Goal: Entertainment & Leisure: Browse casually

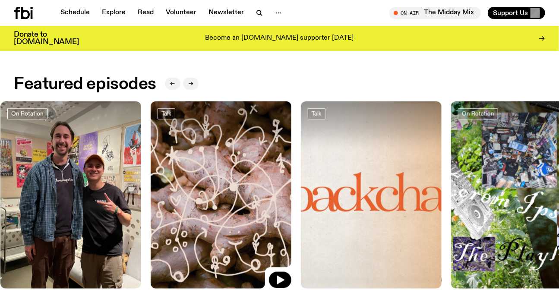
drag, startPoint x: 452, startPoint y: 198, endPoint x: 279, endPoint y: 190, distance: 173.8
click at [279, 190] on img at bounding box center [221, 195] width 141 height 188
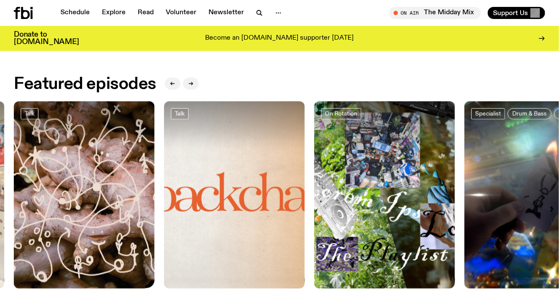
scroll to position [380, 0]
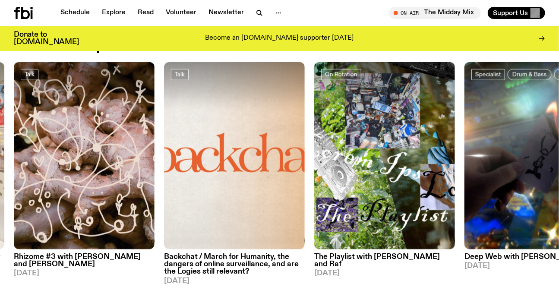
drag, startPoint x: 475, startPoint y: 177, endPoint x: 173, endPoint y: 176, distance: 302.2
click at [465, 177] on img at bounding box center [535, 156] width 141 height 188
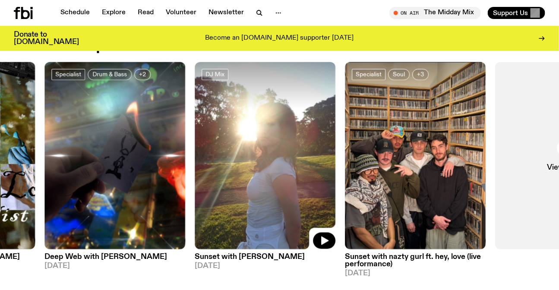
drag, startPoint x: 311, startPoint y: 177, endPoint x: 293, endPoint y: 177, distance: 17.7
click at [293, 177] on img at bounding box center [265, 156] width 141 height 188
drag, startPoint x: 247, startPoint y: 173, endPoint x: 456, endPoint y: 175, distance: 208.1
click at [336, 175] on img at bounding box center [265, 156] width 141 height 188
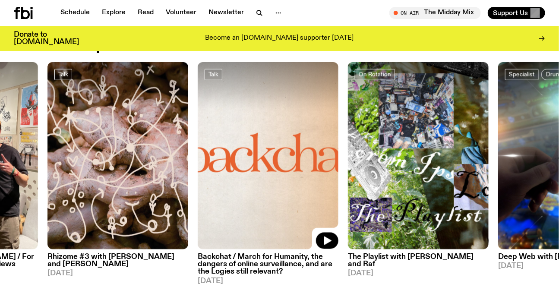
drag, startPoint x: 130, startPoint y: 172, endPoint x: 416, endPoint y: 160, distance: 286.1
click at [339, 173] on img at bounding box center [268, 156] width 141 height 188
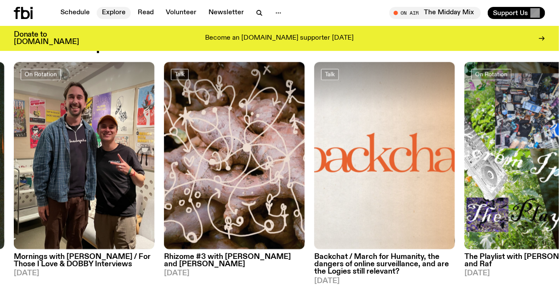
click at [120, 17] on link "Explore" at bounding box center [114, 13] width 34 height 12
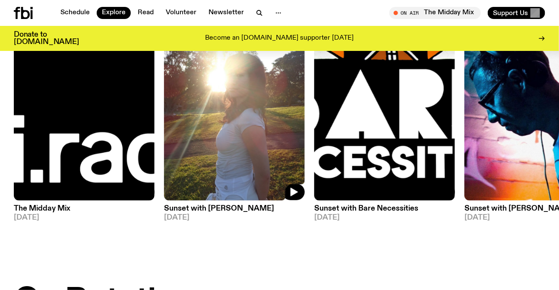
scroll to position [117, 0]
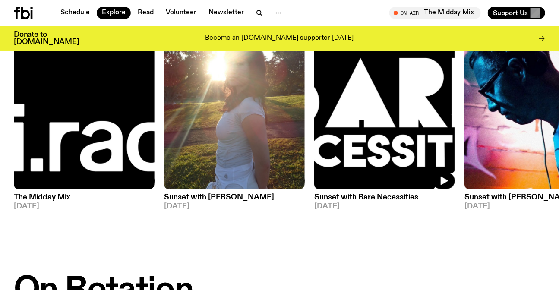
drag, startPoint x: 327, startPoint y: 145, endPoint x: 114, endPoint y: 139, distance: 212.9
click at [138, 142] on div "DJ Mix The Midday Mix [DATE] DJ Mix Sunset with [PERSON_NAME] [DATE] DJ Mix Sun…" at bounding box center [280, 113] width 532 height 223
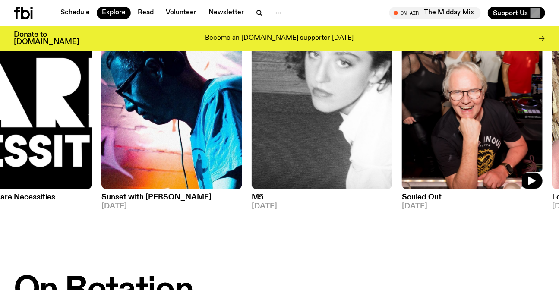
drag, startPoint x: 518, startPoint y: 142, endPoint x: 103, endPoint y: 139, distance: 414.9
click at [402, 140] on img at bounding box center [472, 96] width 141 height 188
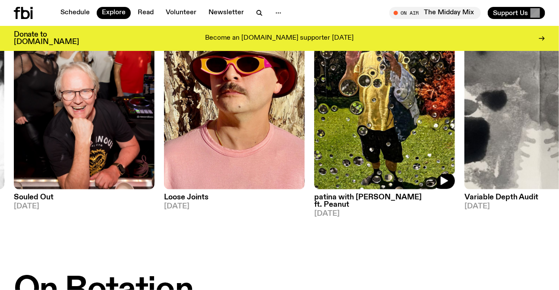
drag, startPoint x: 449, startPoint y: 131, endPoint x: 25, endPoint y: 134, distance: 424.4
click at [314, 134] on img at bounding box center [384, 96] width 141 height 188
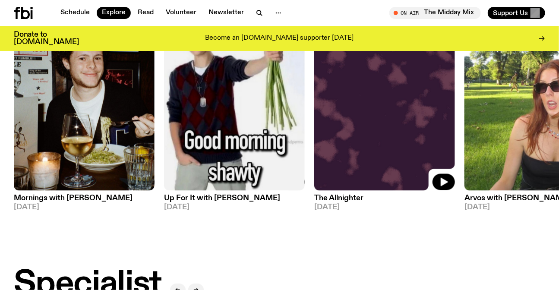
scroll to position [430, 0]
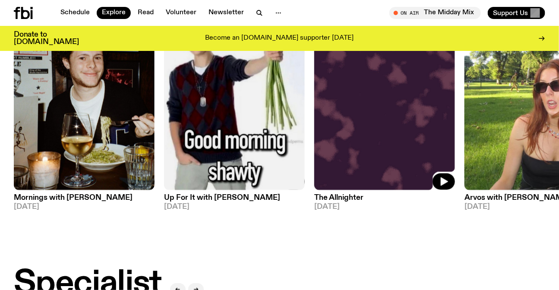
drag, startPoint x: 493, startPoint y: 113, endPoint x: 54, endPoint y: 108, distance: 438.3
click at [96, 110] on div "On Rotation Mornings with [PERSON_NAME] [DATE] On Rotation Up For It with [PERS…" at bounding box center [280, 111] width 532 height 216
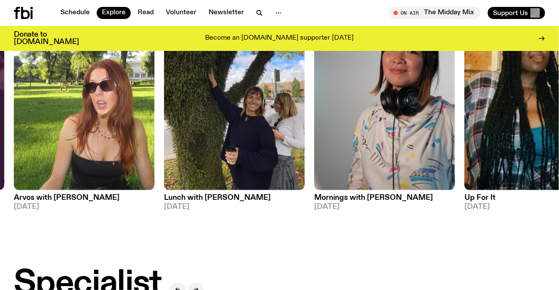
drag, startPoint x: 506, startPoint y: 140, endPoint x: 73, endPoint y: 142, distance: 433.1
click at [465, 142] on img at bounding box center [535, 97] width 141 height 188
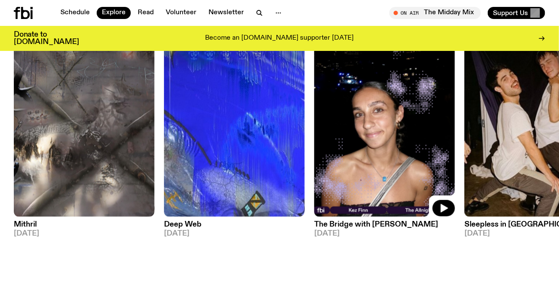
scroll to position [744, 0]
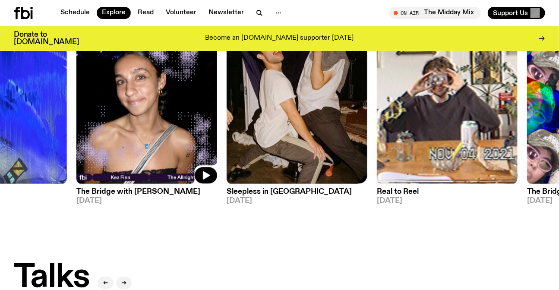
drag, startPoint x: 317, startPoint y: 130, endPoint x: 41, endPoint y: 119, distance: 275.7
click at [73, 128] on div "Specialist Mithril [DATE] Specialist Deep Web [DATE] Specialist The Bridge with…" at bounding box center [280, 104] width 532 height 216
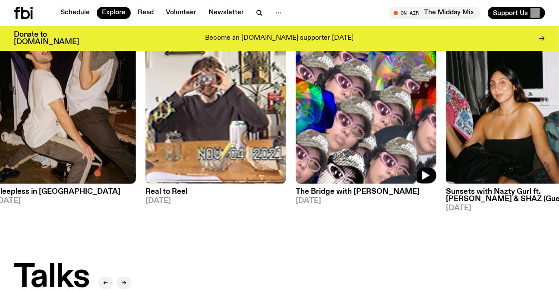
drag, startPoint x: 342, startPoint y: 113, endPoint x: 130, endPoint y: 113, distance: 212.0
click at [296, 113] on img at bounding box center [366, 90] width 141 height 188
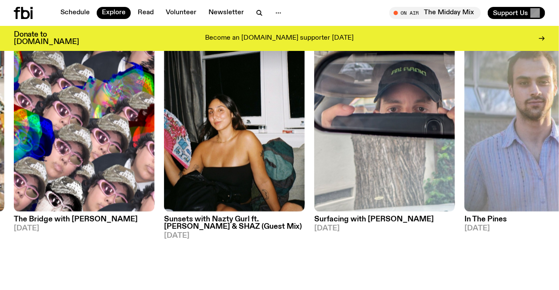
scroll to position [705, 0]
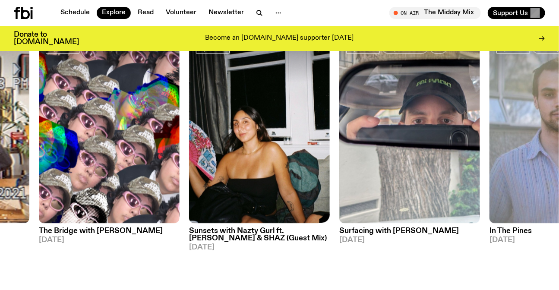
drag, startPoint x: 236, startPoint y: 138, endPoint x: 448, endPoint y: 142, distance: 212.0
click at [330, 142] on img at bounding box center [259, 129] width 141 height 188
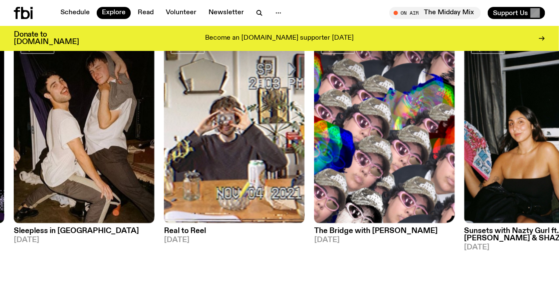
drag, startPoint x: 449, startPoint y: 142, endPoint x: 79, endPoint y: 137, distance: 369.6
click at [314, 142] on img at bounding box center [384, 129] width 141 height 188
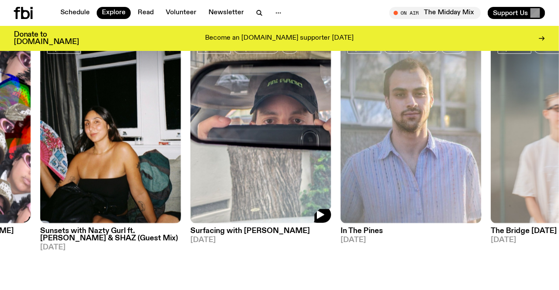
drag, startPoint x: 299, startPoint y: 146, endPoint x: 262, endPoint y: 137, distance: 38.6
click at [190, 145] on img at bounding box center [260, 129] width 141 height 188
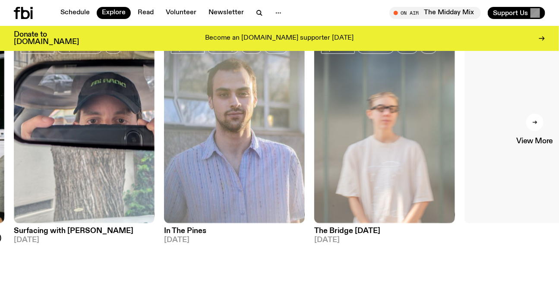
click at [517, 147] on link "View More" at bounding box center [535, 129] width 141 height 188
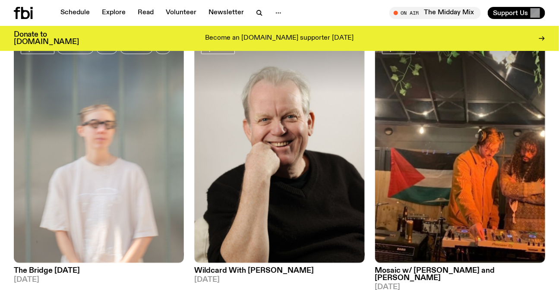
scroll to position [780, 0]
